Goal: Task Accomplishment & Management: Complete application form

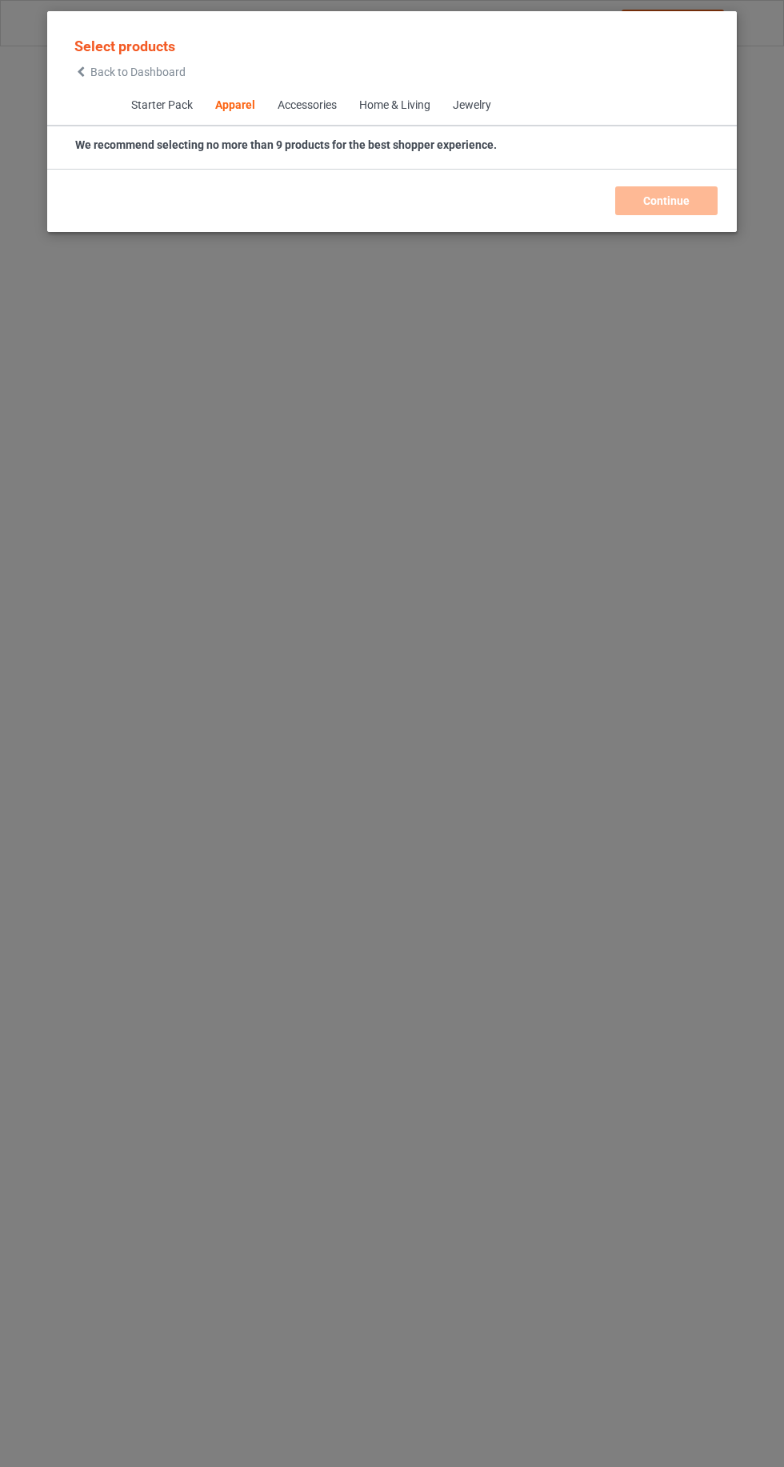
click at [81, 71] on icon at bounding box center [81, 71] width 14 height 11
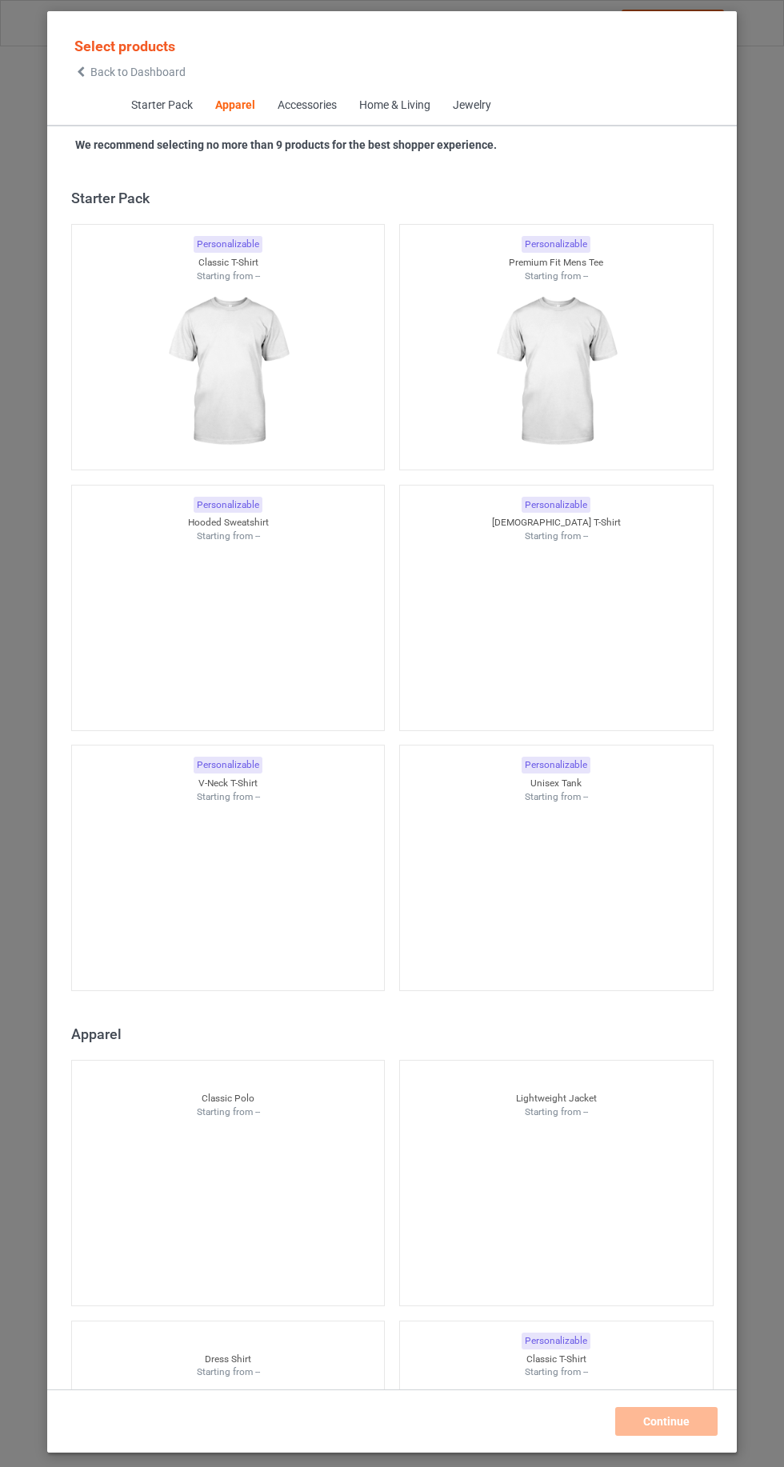
scroll to position [856, 0]
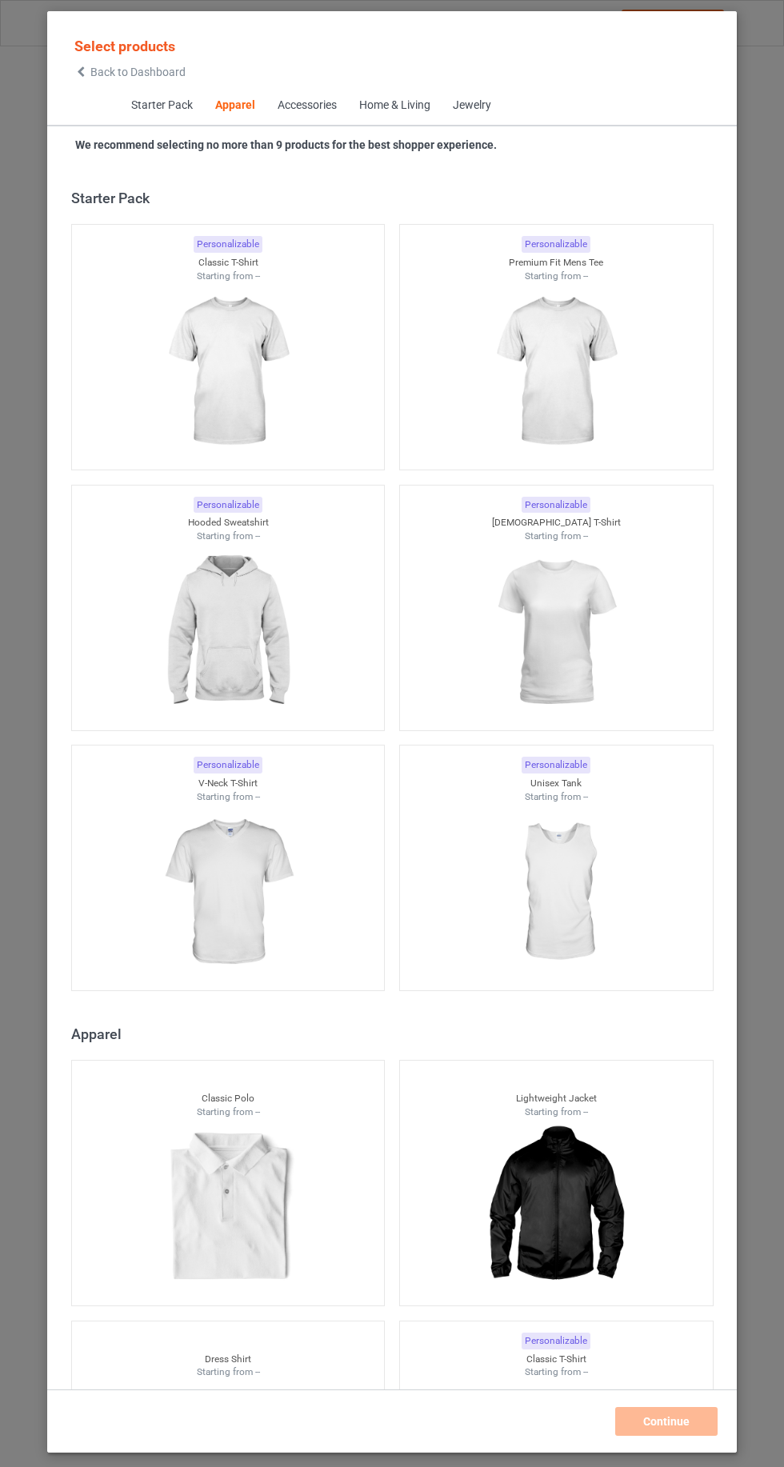
click at [81, 71] on icon at bounding box center [81, 71] width 14 height 11
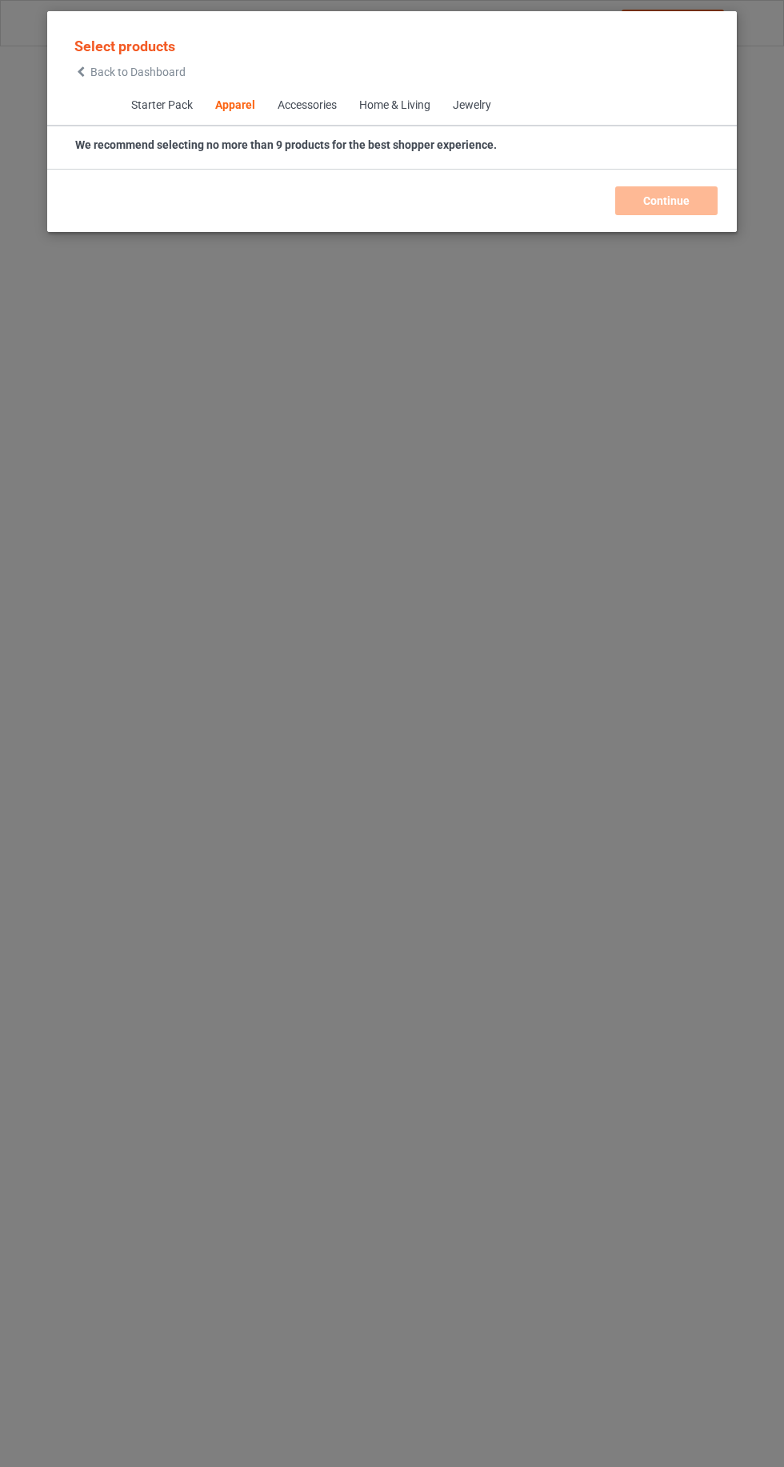
click at [81, 72] on icon at bounding box center [81, 71] width 14 height 11
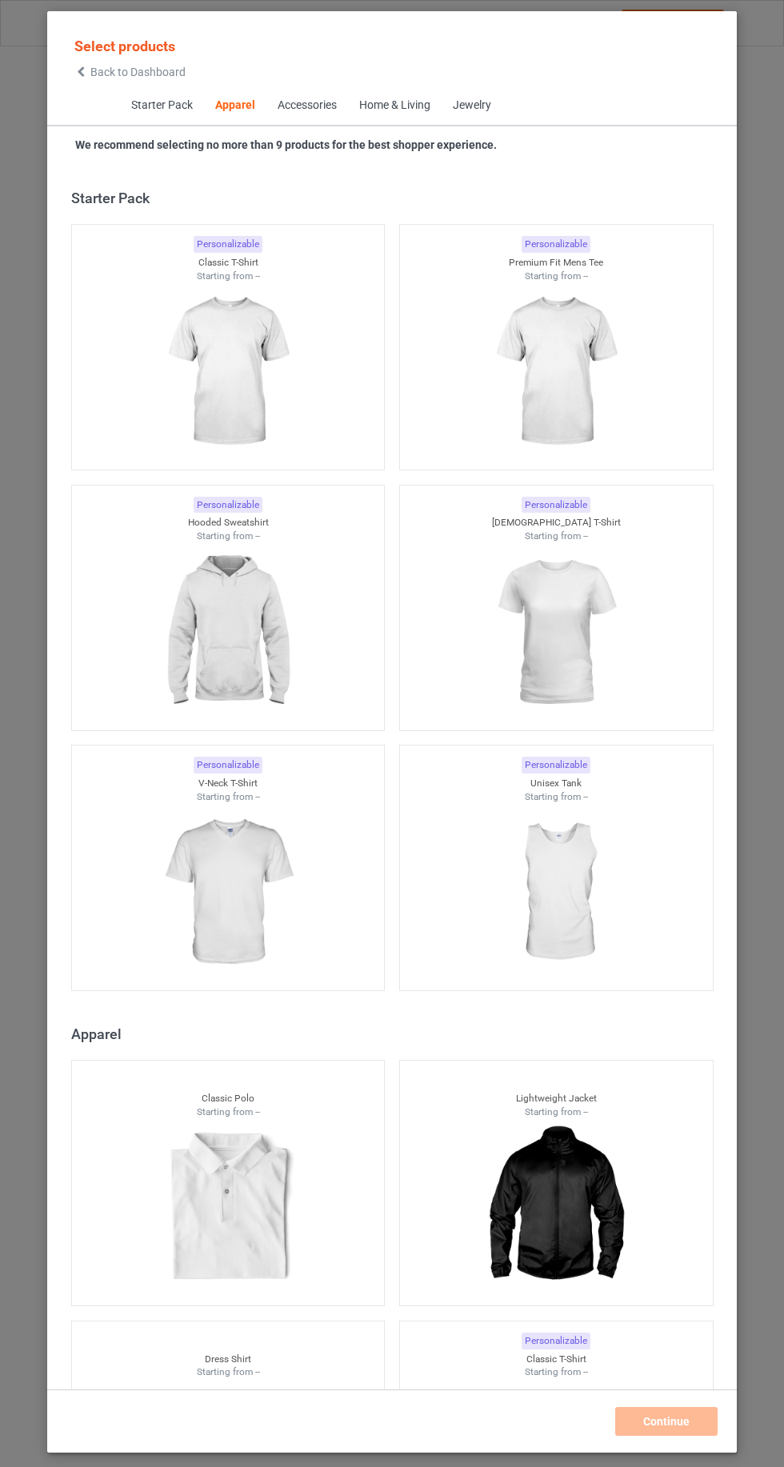
scroll to position [856, 0]
click at [81, 71] on icon at bounding box center [81, 71] width 14 height 11
